Goal: Information Seeking & Learning: Learn about a topic

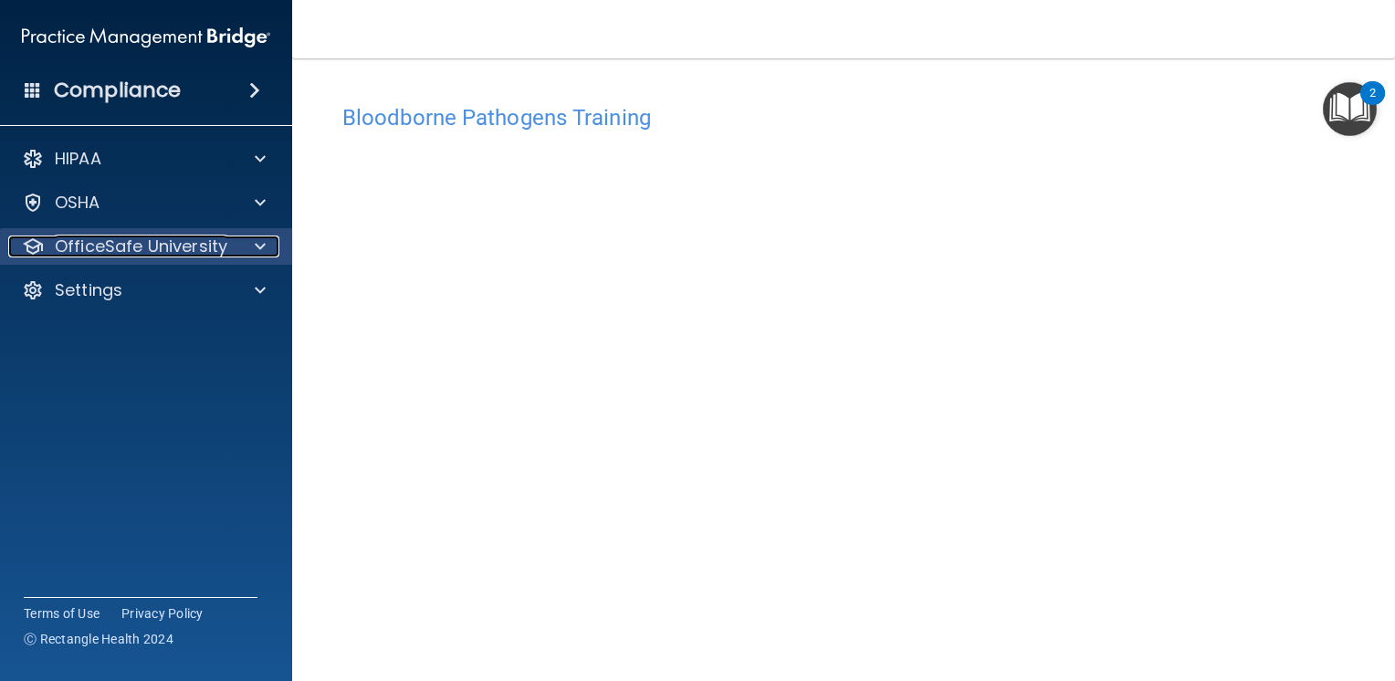
click at [224, 255] on p "OfficeSafe University" at bounding box center [141, 246] width 173 height 22
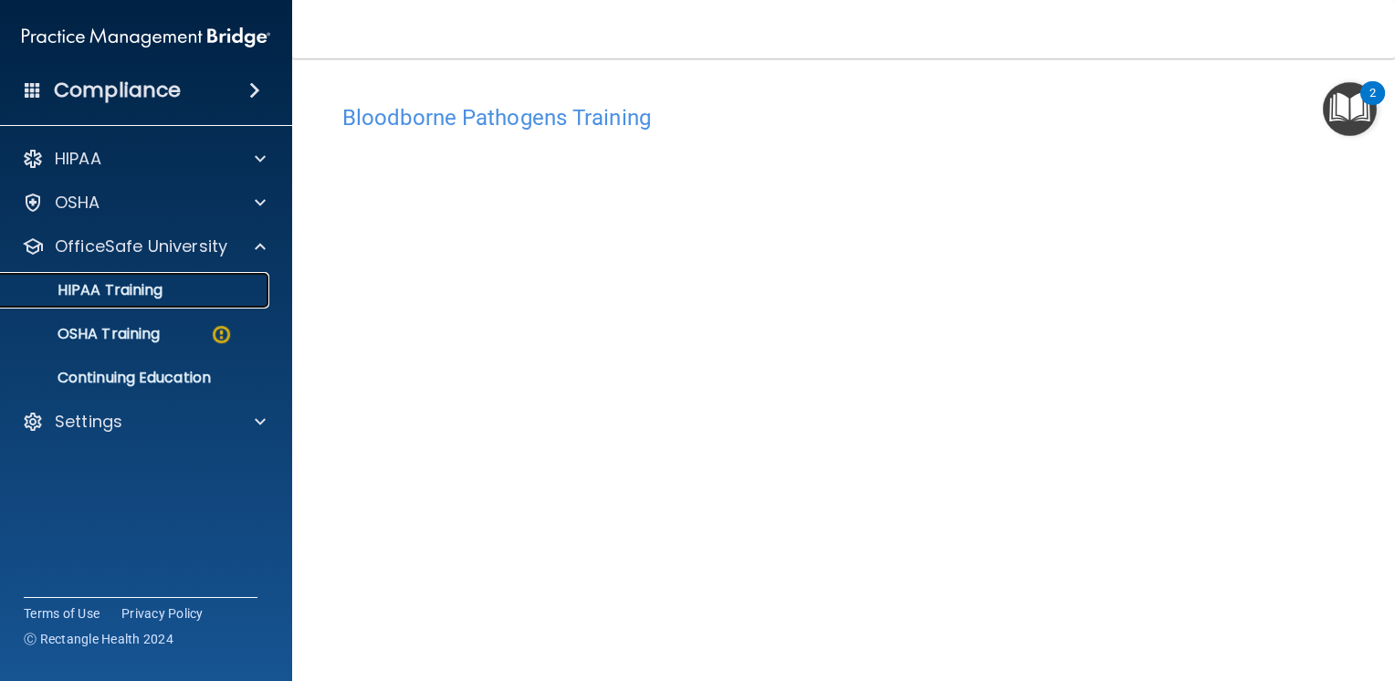
click at [191, 288] on div "HIPAA Training" at bounding box center [136, 290] width 249 height 18
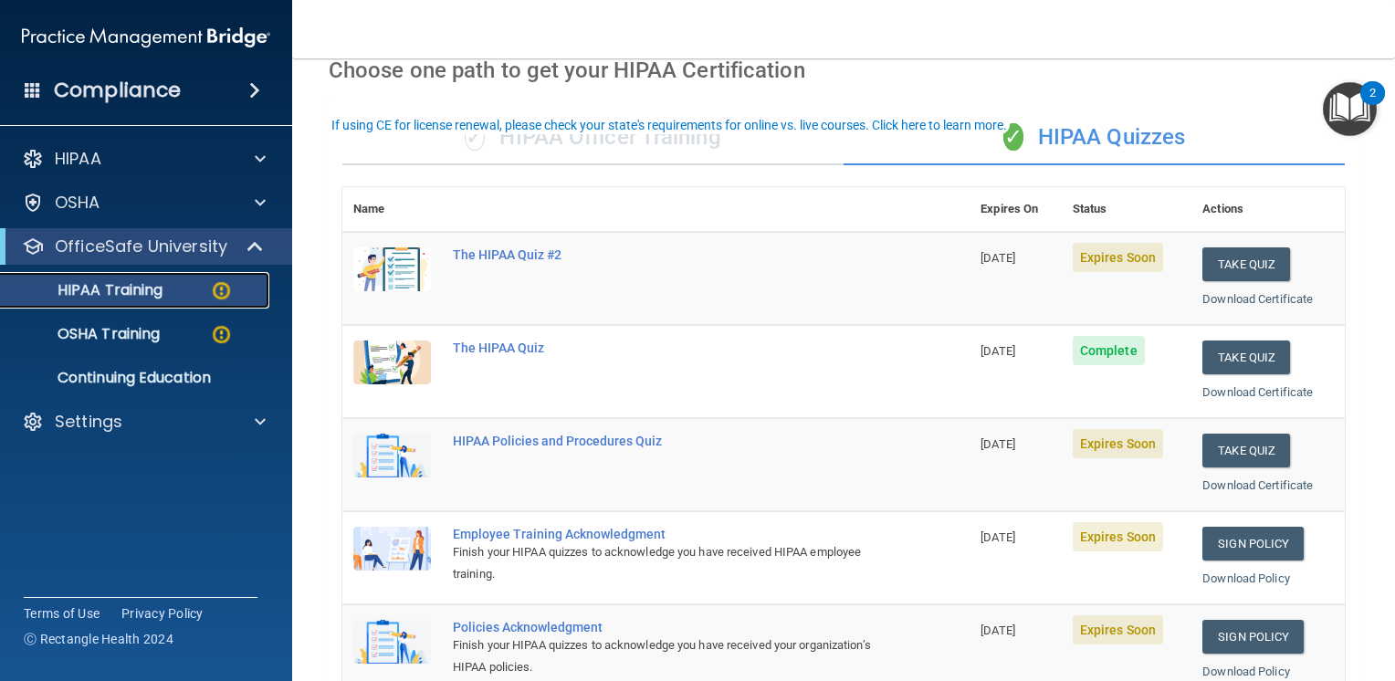
scroll to position [55, 0]
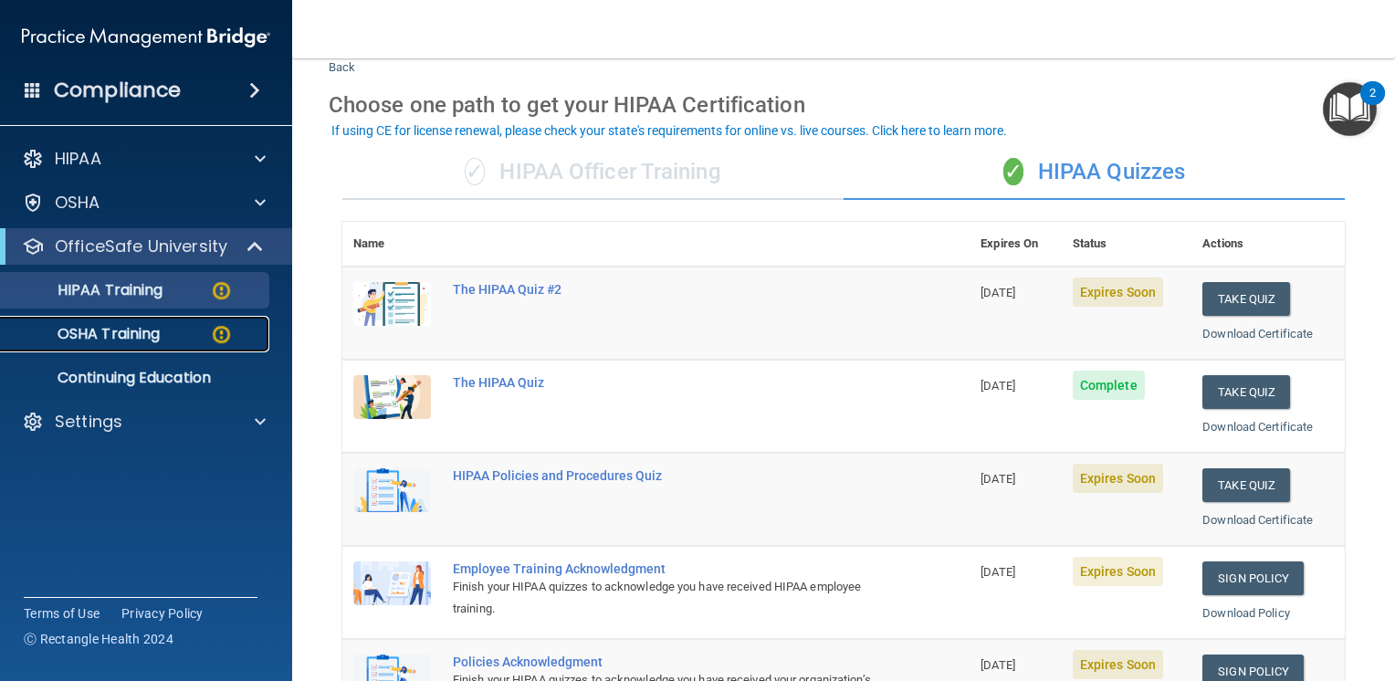
click at [127, 345] on link "OSHA Training" at bounding box center [126, 334] width 288 height 37
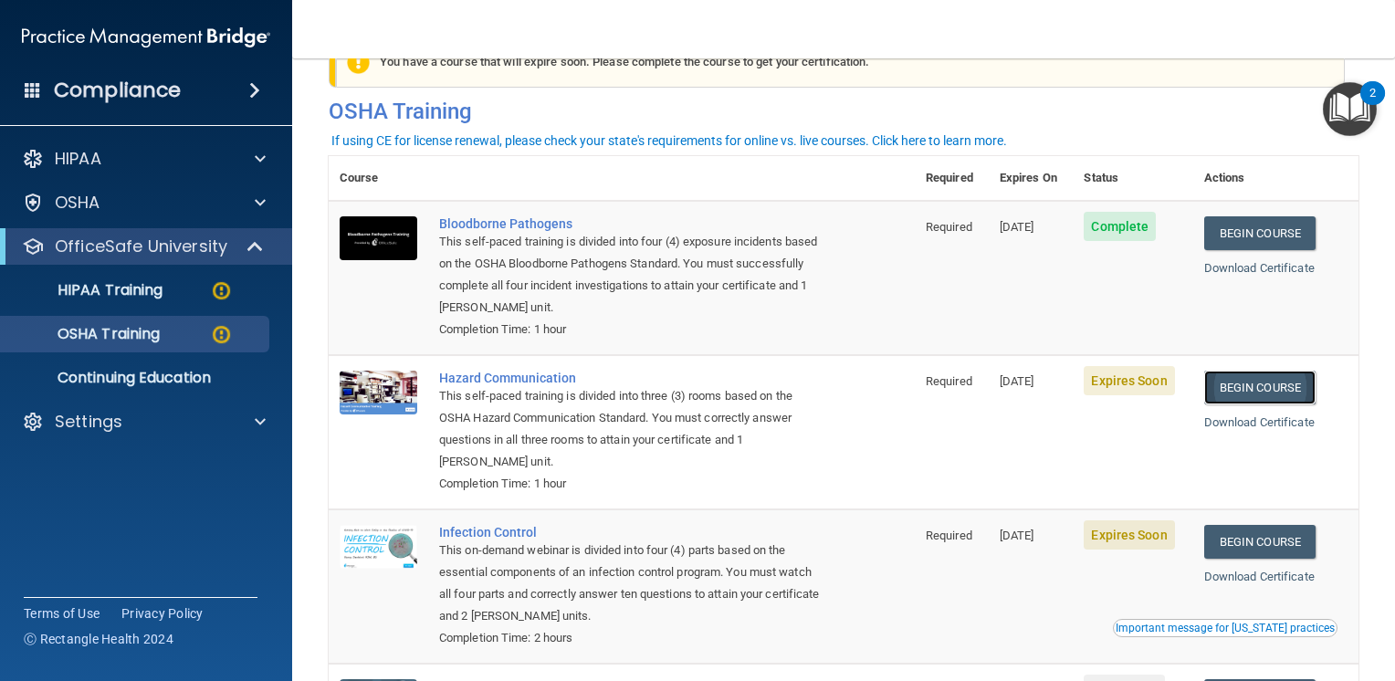
click at [1239, 395] on link "Begin Course" at bounding box center [1259, 388] width 111 height 34
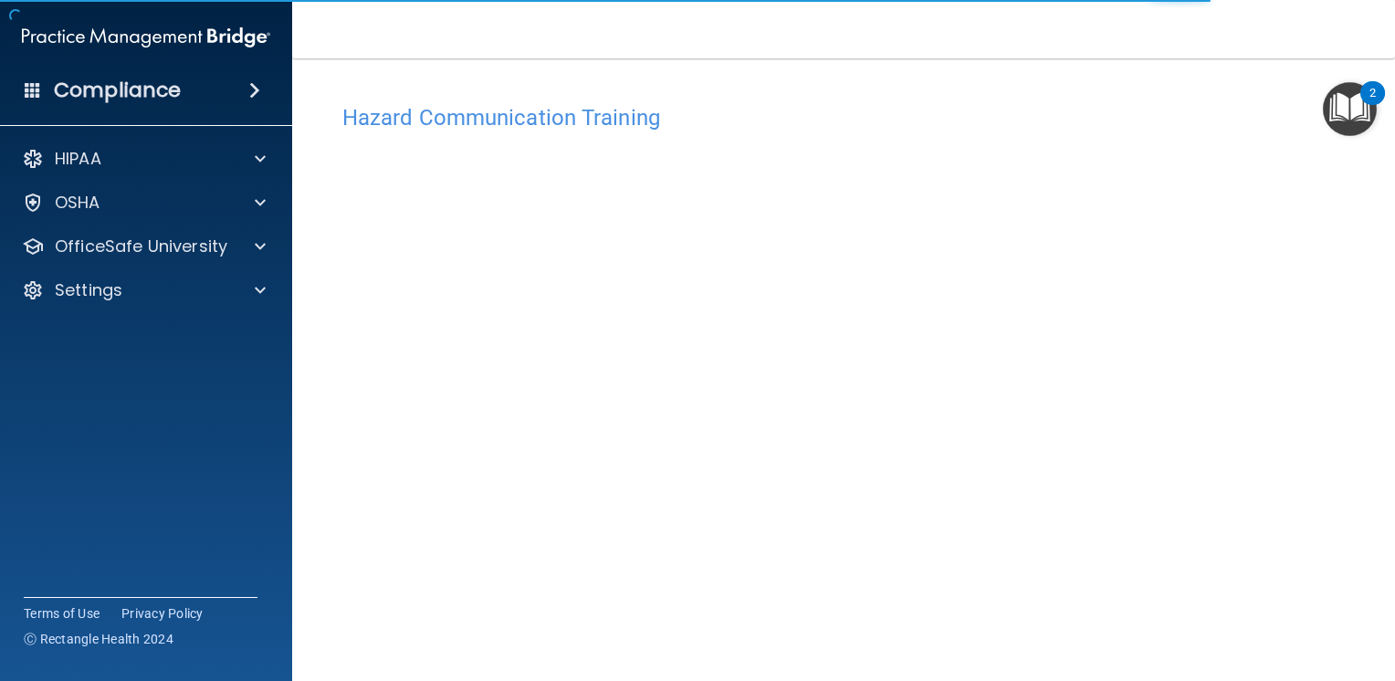
scroll to position [5, 0]
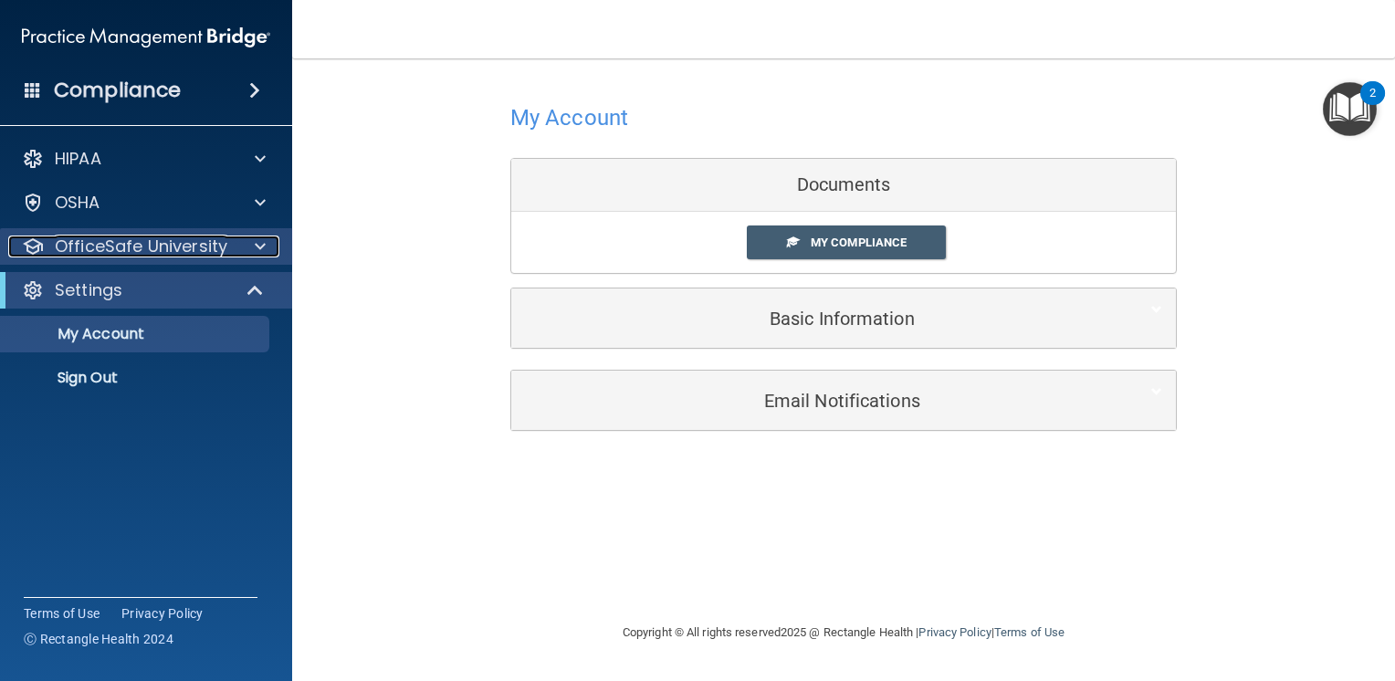
click at [77, 237] on p "OfficeSafe University" at bounding box center [141, 246] width 173 height 22
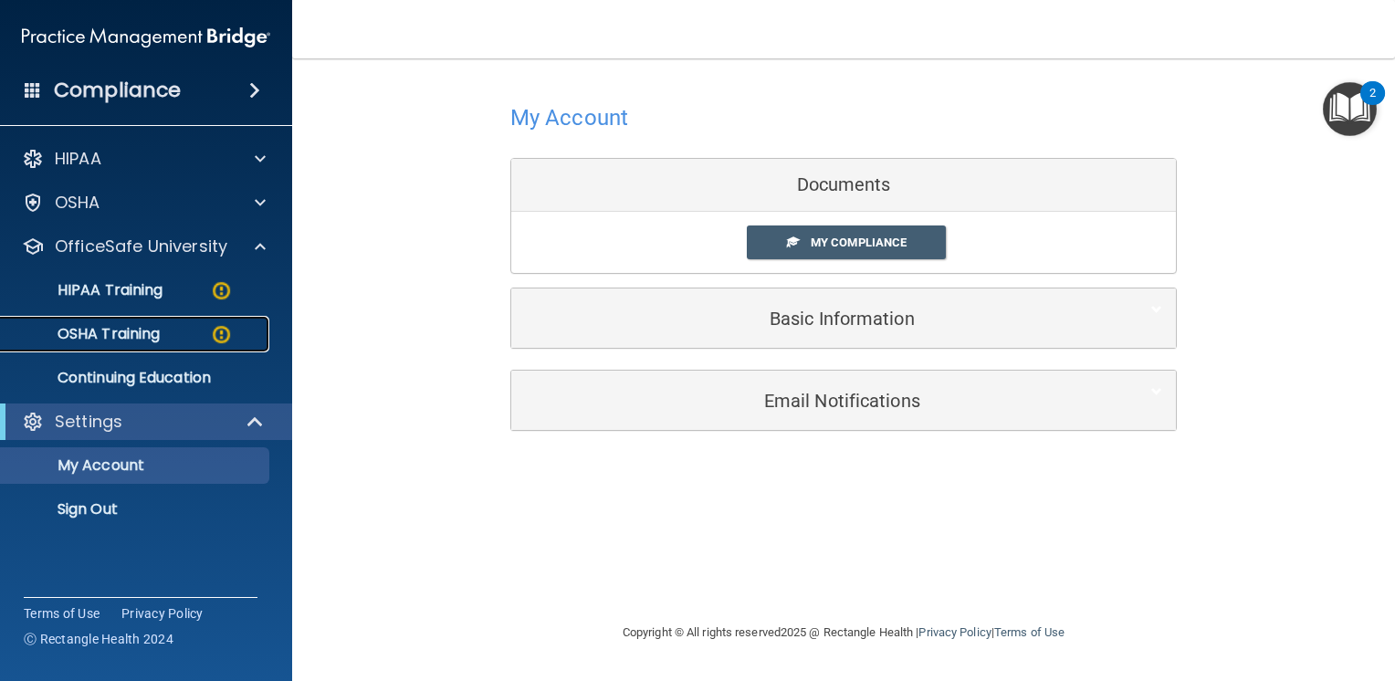
click at [120, 334] on p "OSHA Training" at bounding box center [86, 334] width 148 height 18
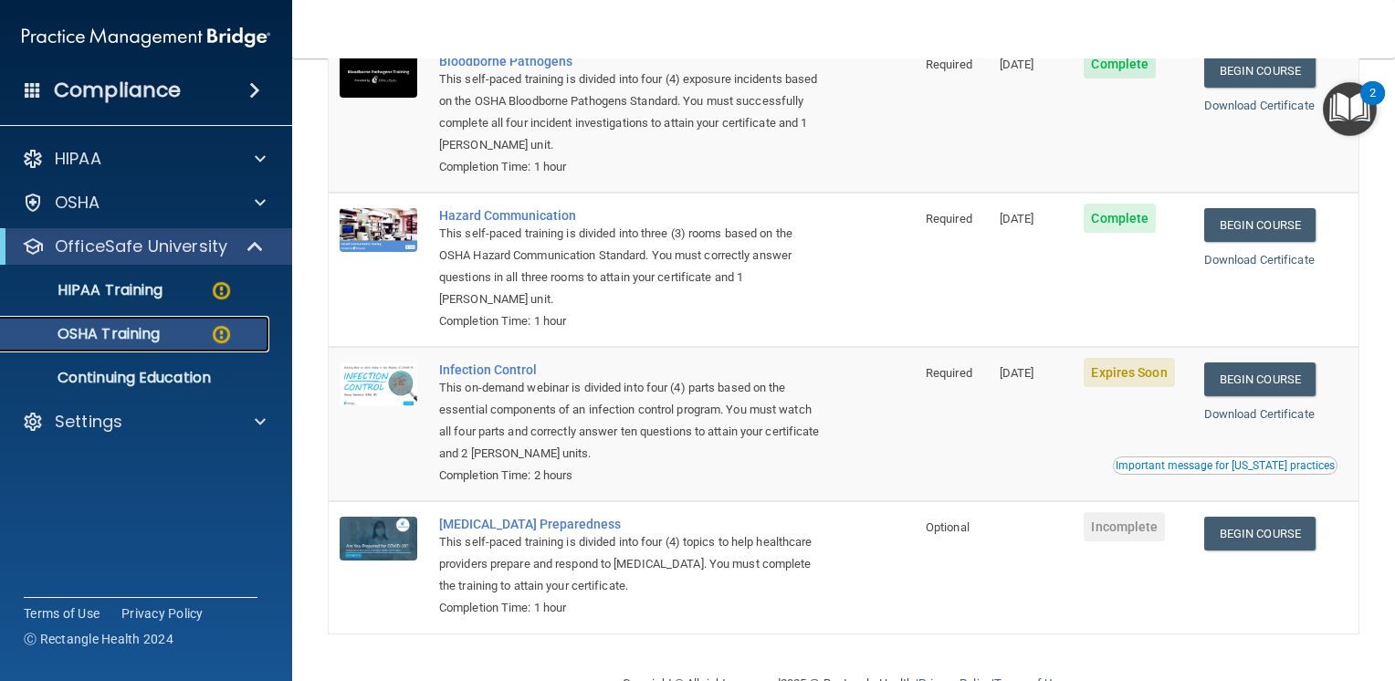
scroll to position [218, 0]
click at [1267, 390] on link "Begin Course" at bounding box center [1259, 378] width 111 height 34
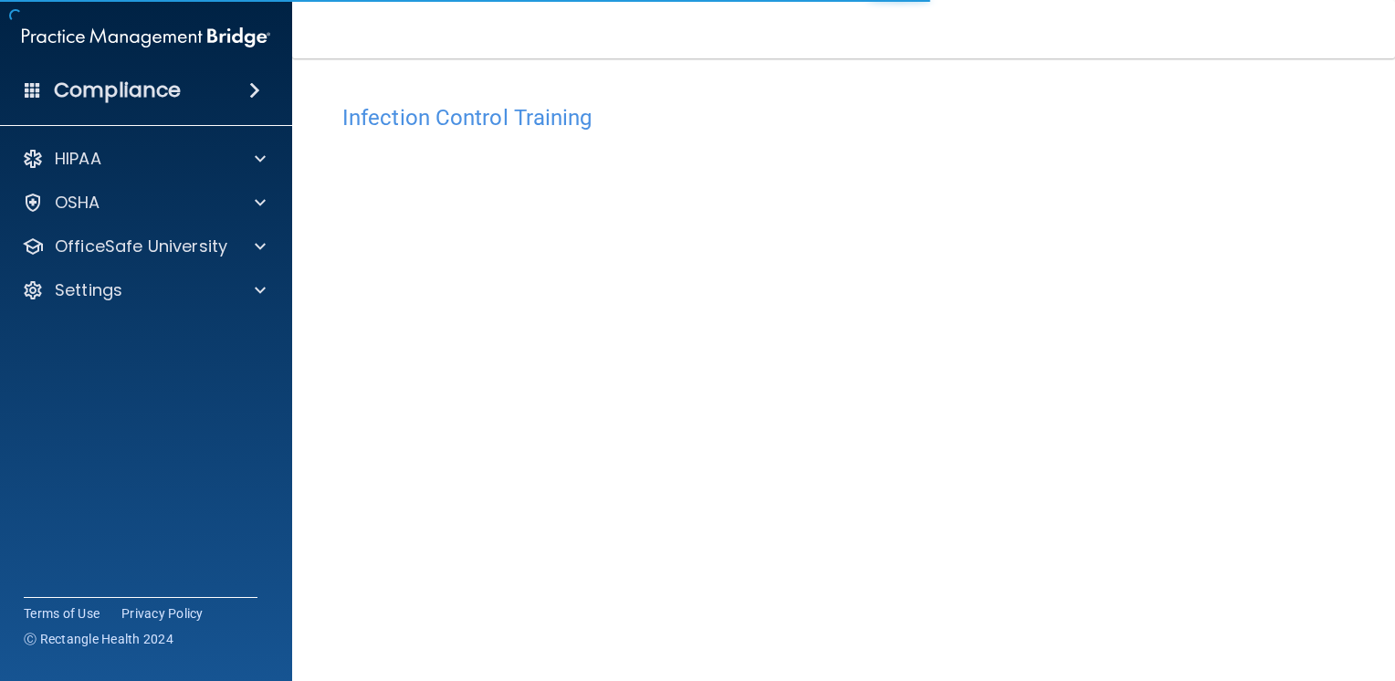
scroll to position [99, 0]
